Goal: Register for event/course

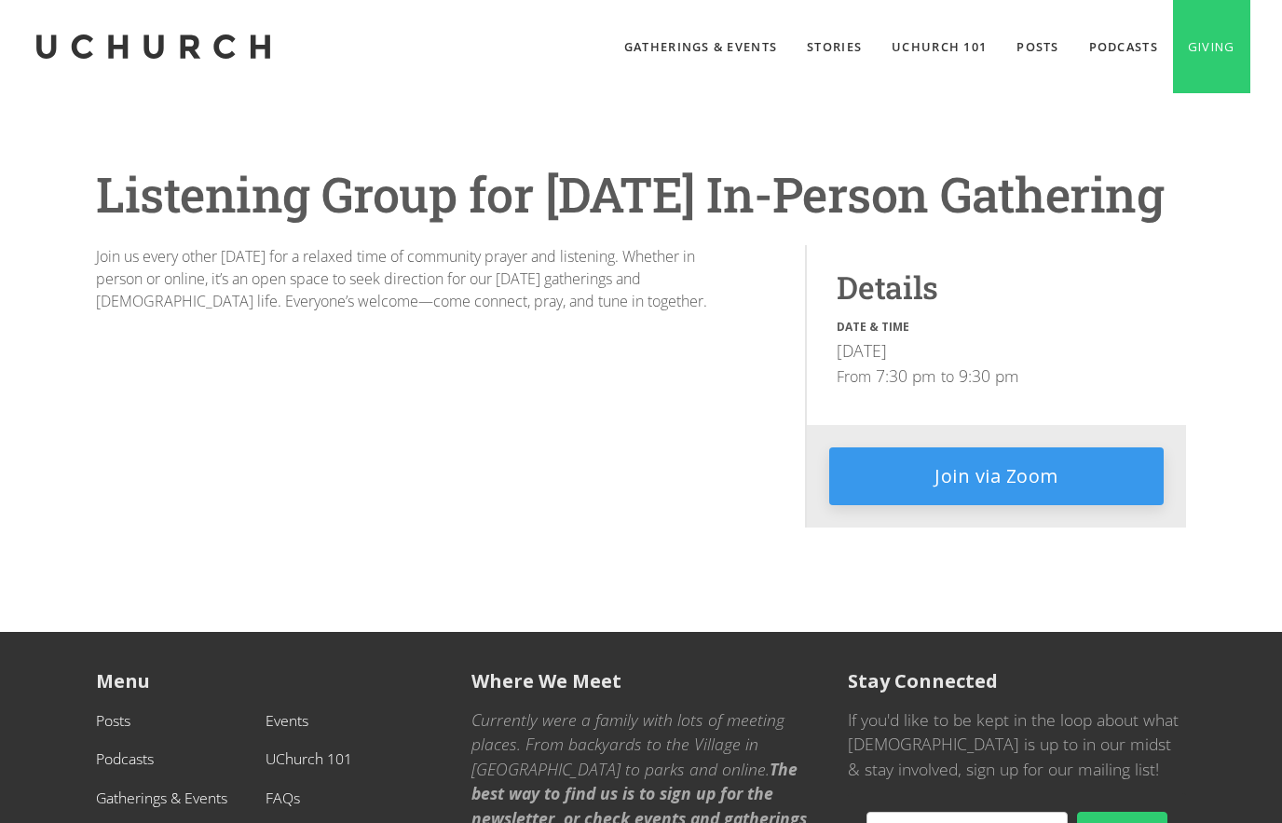
click at [1040, 470] on link "Join via Zoom" at bounding box center [996, 476] width 335 height 58
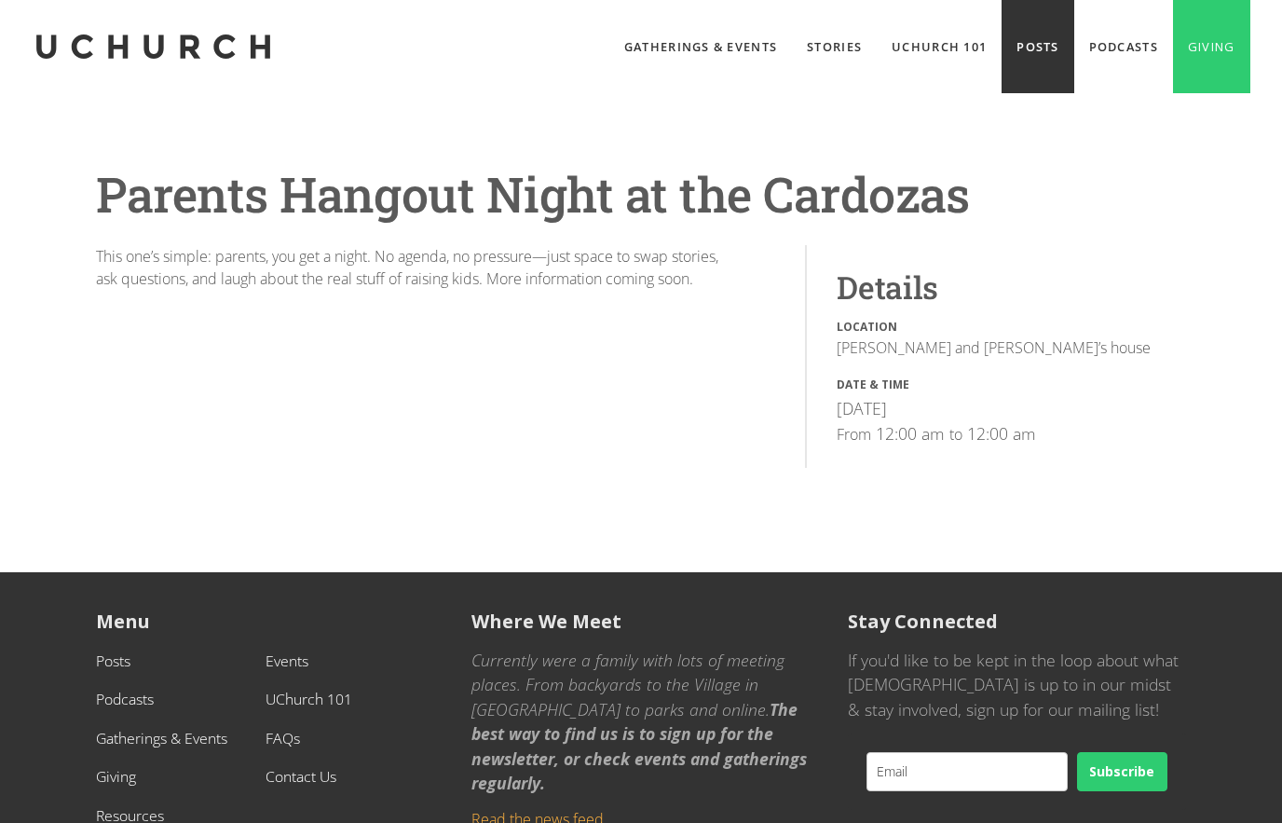
click at [1017, 55] on link "Posts" at bounding box center [1038, 46] width 72 height 93
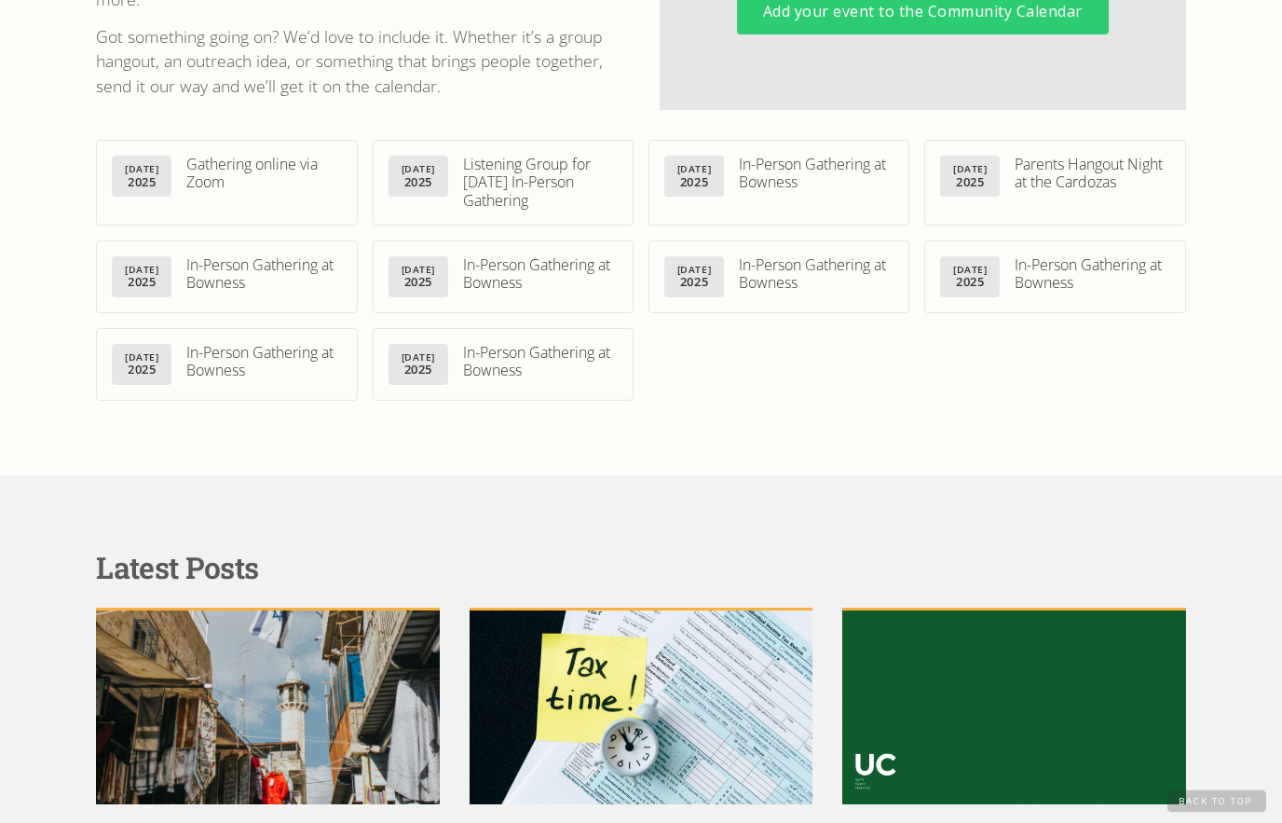
scroll to position [1254, 0]
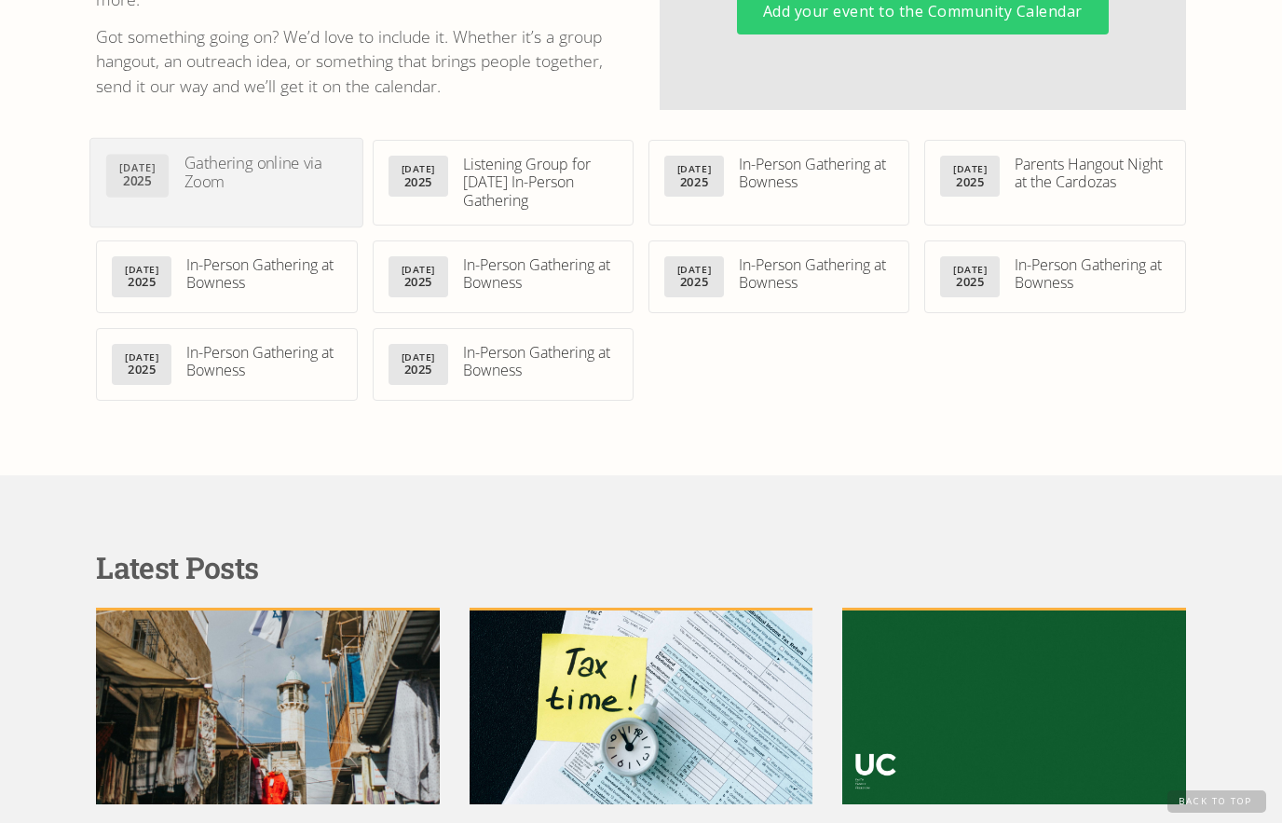
click at [167, 187] on div "Sep 14 2025" at bounding box center [137, 176] width 62 height 43
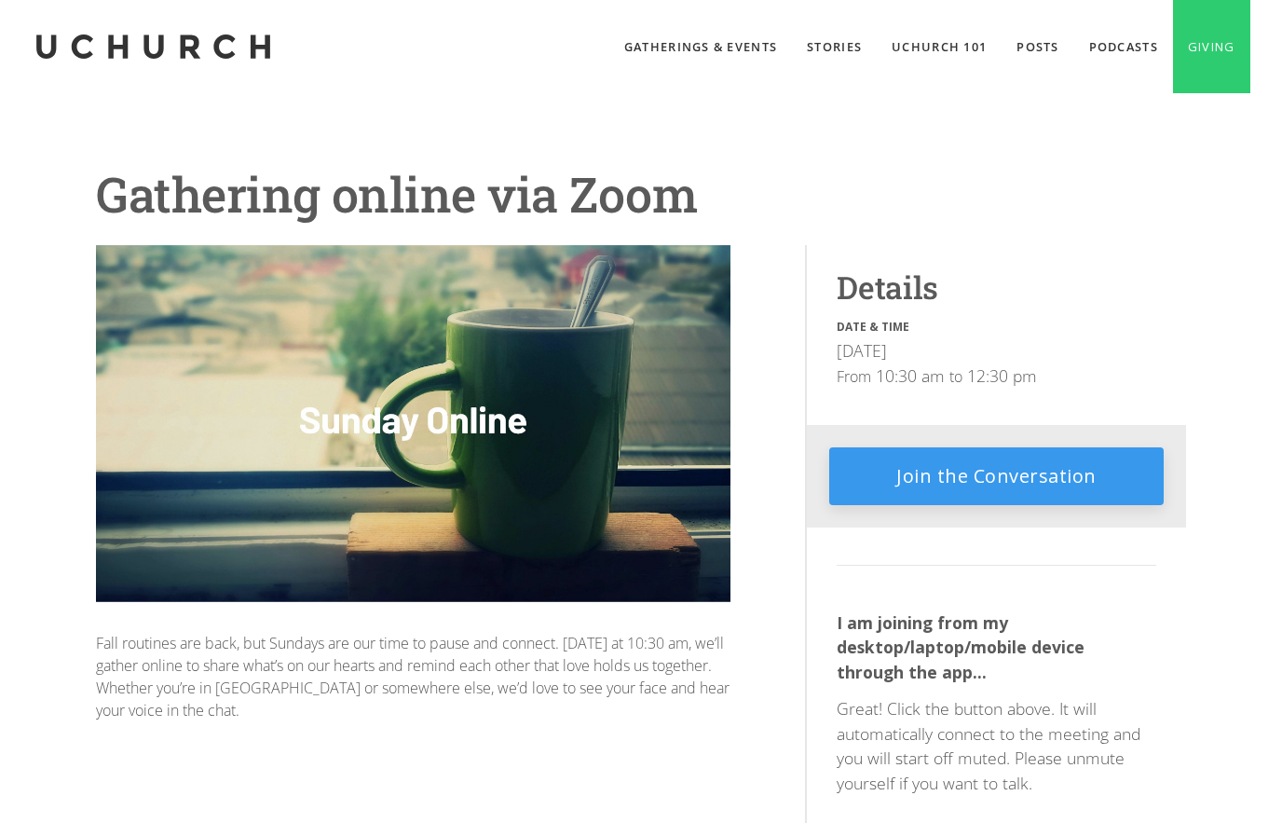
click at [1034, 463] on link "Join the Conversation" at bounding box center [996, 476] width 335 height 58
